Goal: Check status: Check status

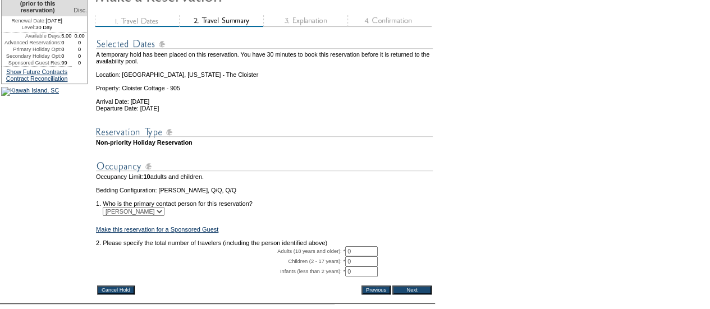
scroll to position [127, 0]
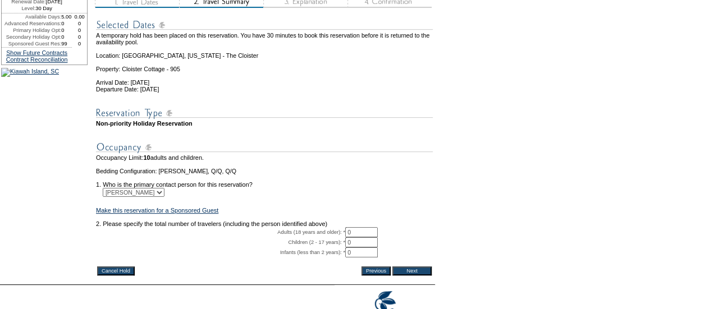
click at [361, 238] on input "0" at bounding box center [361, 232] width 33 height 10
type input "2"
click at [413, 276] on input "Next" at bounding box center [412, 271] width 39 height 9
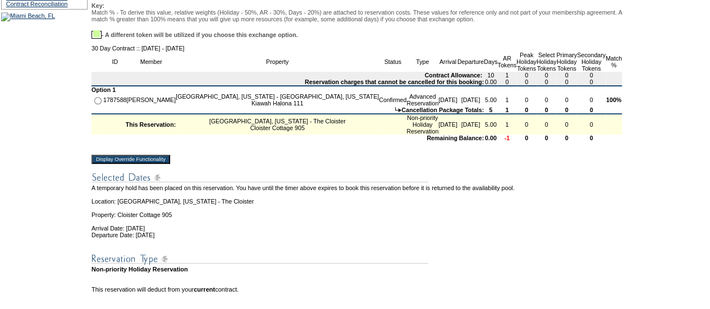
scroll to position [183, 0]
drag, startPoint x: 234, startPoint y: 266, endPoint x: 98, endPoint y: 256, distance: 136.8
click at [98, 256] on tbody "You have insufficient Advanced Reservations to create this reservation. [rule: …" at bounding box center [357, 126] width 531 height 345
copy tbody "Arrival Date: [DATE] Departure Date: [DATE]"
click at [157, 141] on td "Remaining Balance:" at bounding box center [288, 137] width 393 height 7
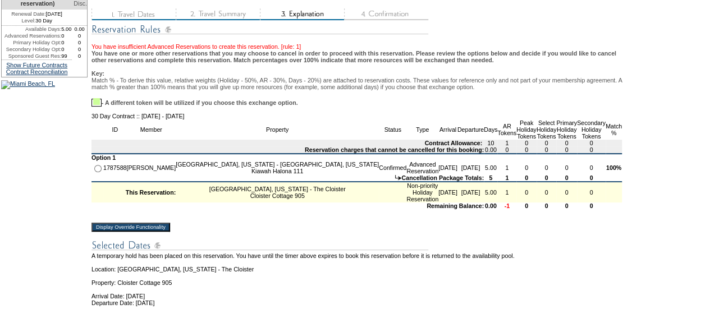
scroll to position [0, 0]
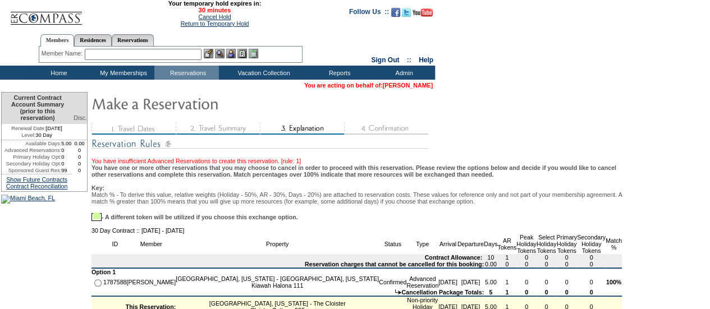
click at [422, 89] on link "[PERSON_NAME]" at bounding box center [408, 85] width 50 height 7
